Goal: Task Accomplishment & Management: Use online tool/utility

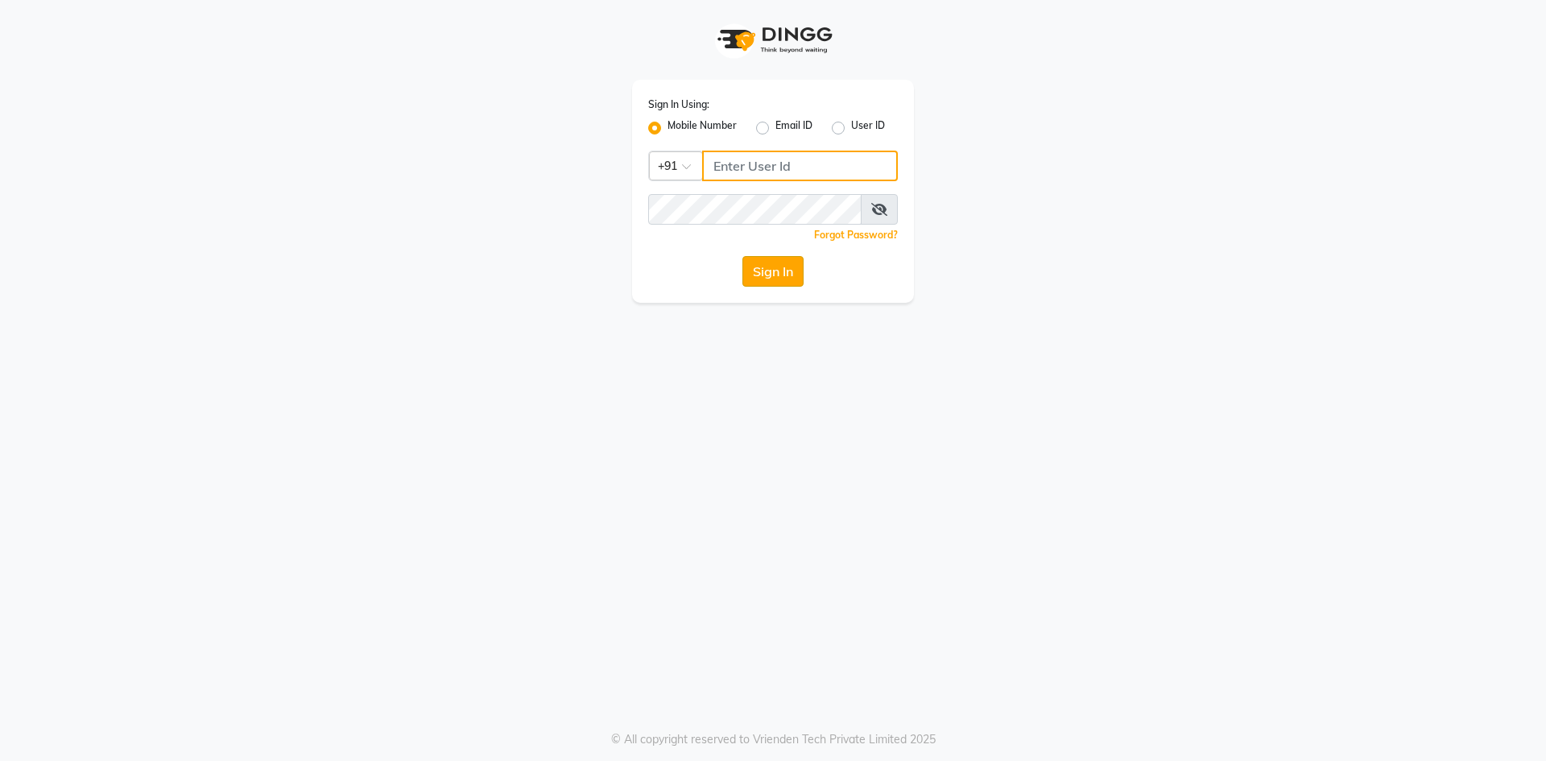
type input "9830755122"
click at [783, 275] on button "Sign In" at bounding box center [772, 271] width 61 height 31
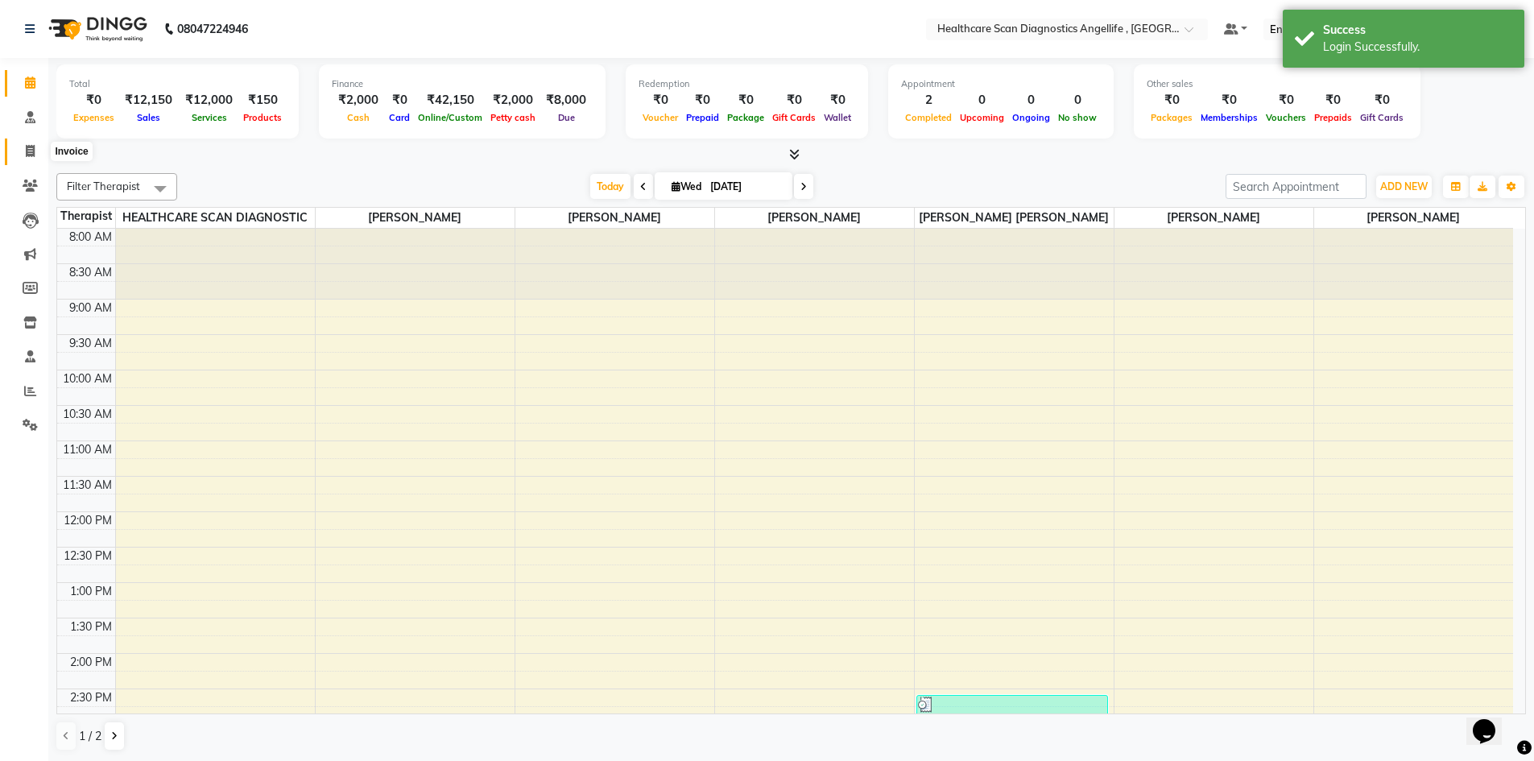
click at [31, 149] on icon at bounding box center [30, 151] width 9 height 12
select select "5671"
select select "service"
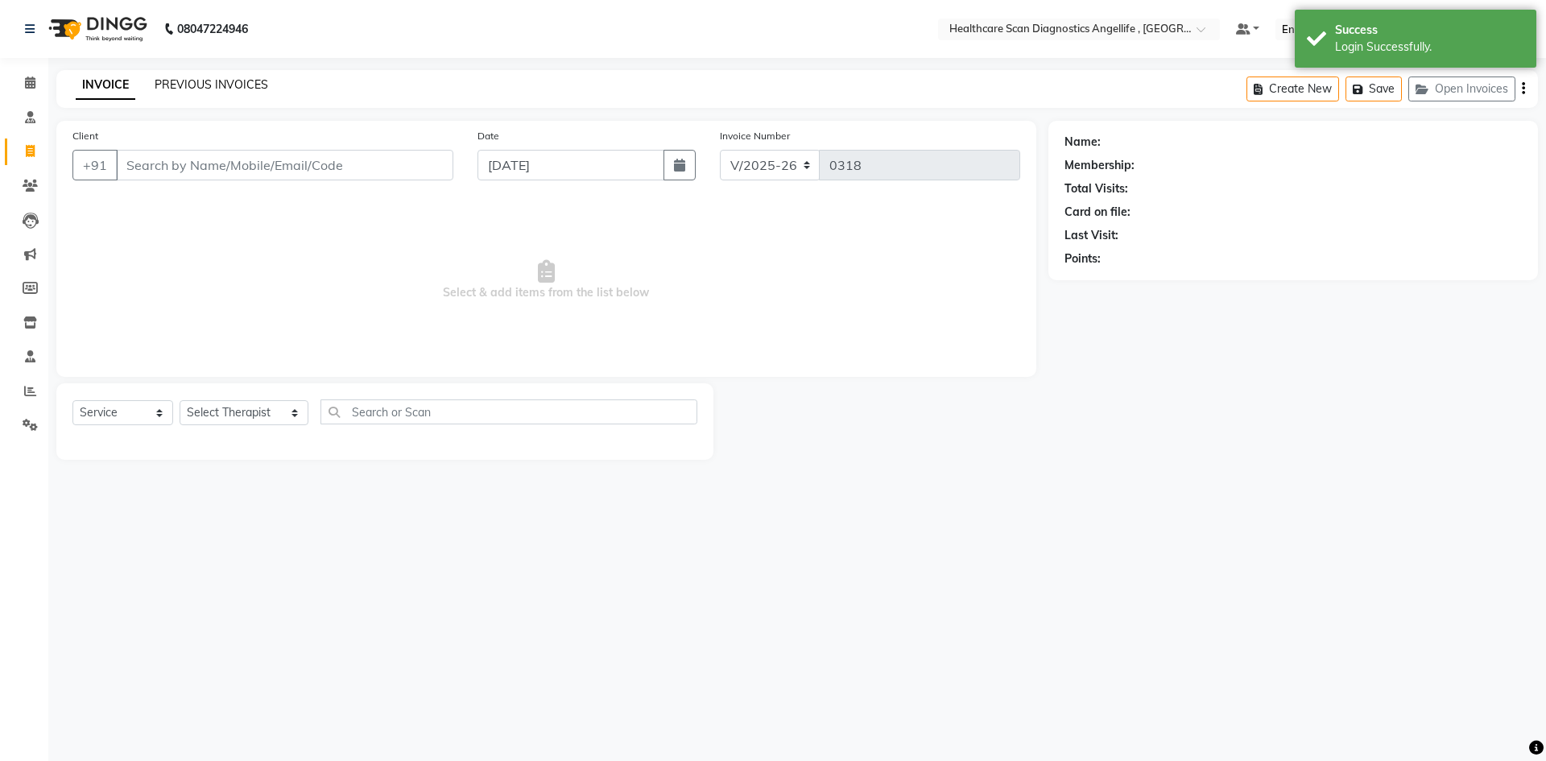
click at [231, 91] on div "PREVIOUS INVOICES" at bounding box center [212, 84] width 114 height 17
click at [230, 89] on link "PREVIOUS INVOICES" at bounding box center [212, 84] width 114 height 14
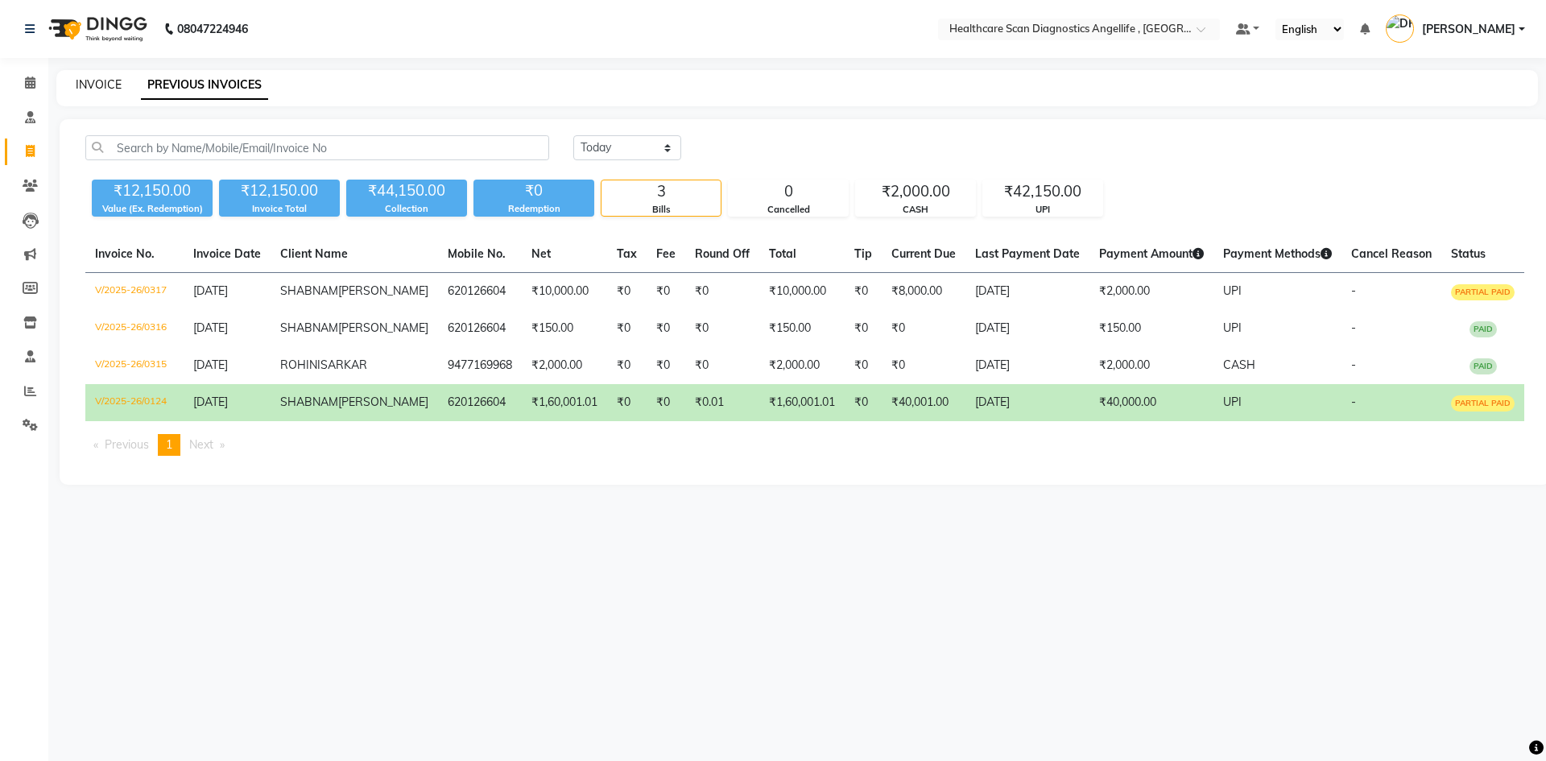
click at [101, 81] on link "INVOICE" at bounding box center [99, 84] width 46 height 14
select select "5671"
select select "service"
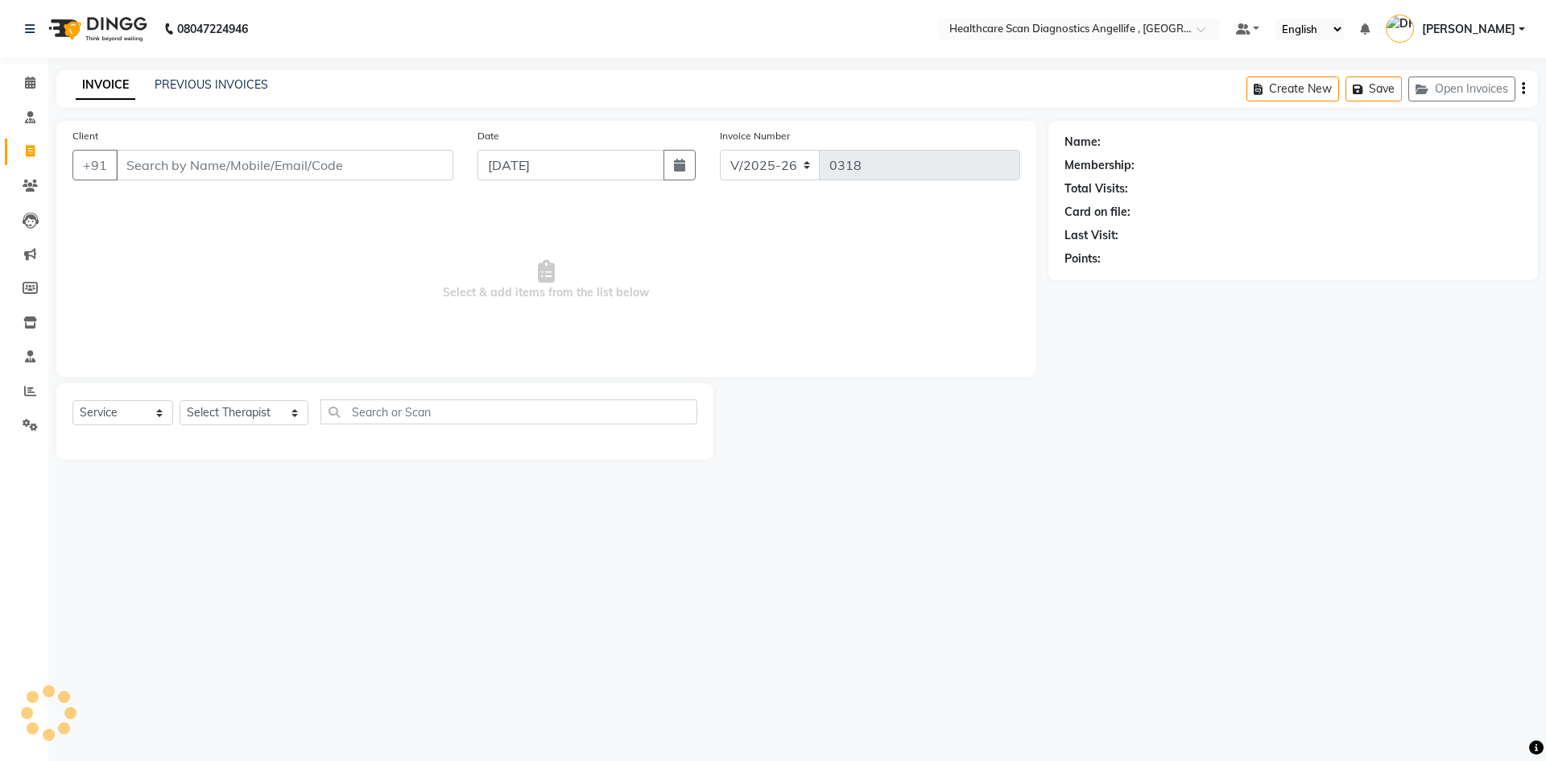
click at [191, 76] on div "PREVIOUS INVOICES" at bounding box center [212, 84] width 114 height 17
click at [194, 81] on link "PREVIOUS INVOICES" at bounding box center [212, 84] width 114 height 14
